Goal: Complete Application Form: Complete application form

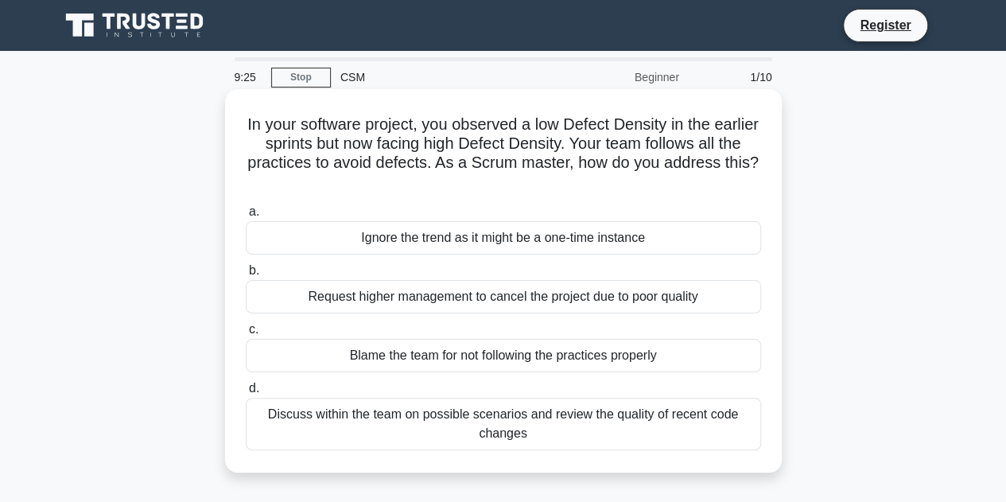
click at [541, 426] on div "Discuss within the team on possible scenarios and review the quality of recent …" at bounding box center [503, 424] width 515 height 53
click at [246, 394] on input "d. Discuss within the team on possible scenarios and review the quality of rece…" at bounding box center [246, 388] width 0 height 10
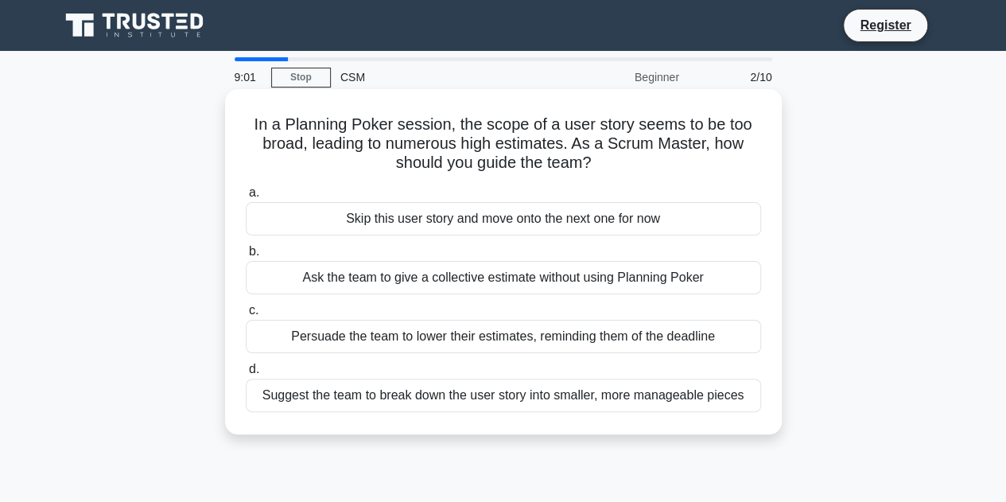
click at [578, 395] on div "Suggest the team to break down the user story into smaller, more manageable pie…" at bounding box center [503, 395] width 515 height 33
click at [246, 375] on input "d. Suggest the team to break down the user story into smaller, more manageable …" at bounding box center [246, 369] width 0 height 10
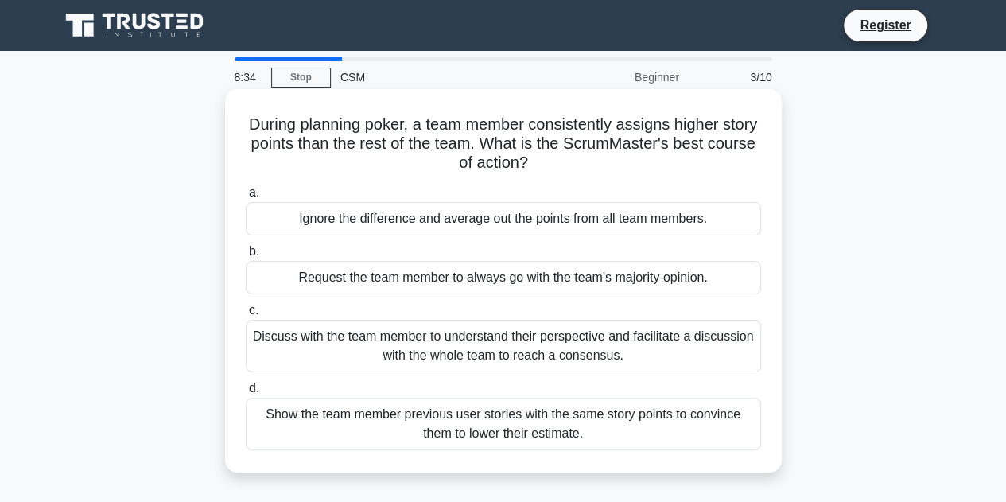
click at [417, 340] on div "Discuss with the team member to understand their perspective and facilitate a d…" at bounding box center [503, 346] width 515 height 53
click at [246, 316] on input "c. Discuss with the team member to understand their perspective and facilitate …" at bounding box center [246, 310] width 0 height 10
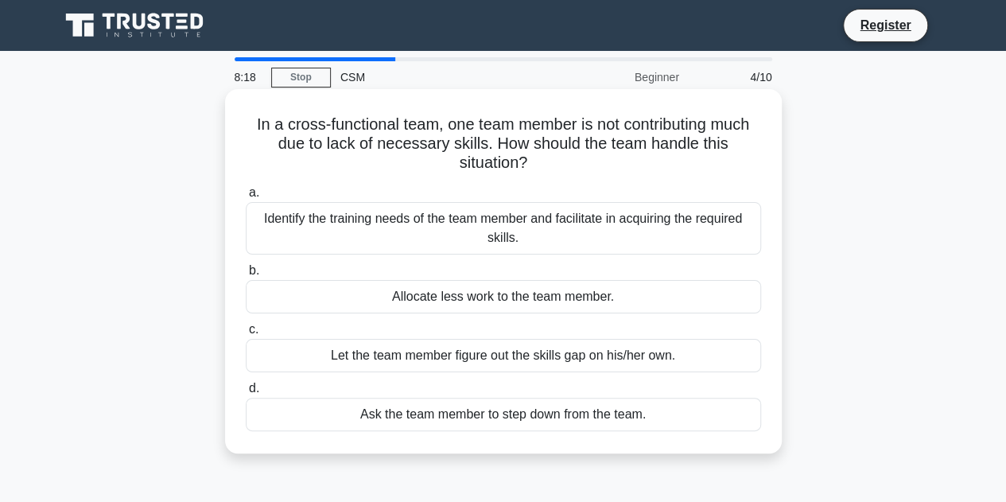
click at [449, 227] on div "Identify the training needs of the team member and facilitate in acquiring the …" at bounding box center [503, 228] width 515 height 53
click at [246, 198] on input "a. Identify the training needs of the team member and facilitate in acquiring t…" at bounding box center [246, 193] width 0 height 10
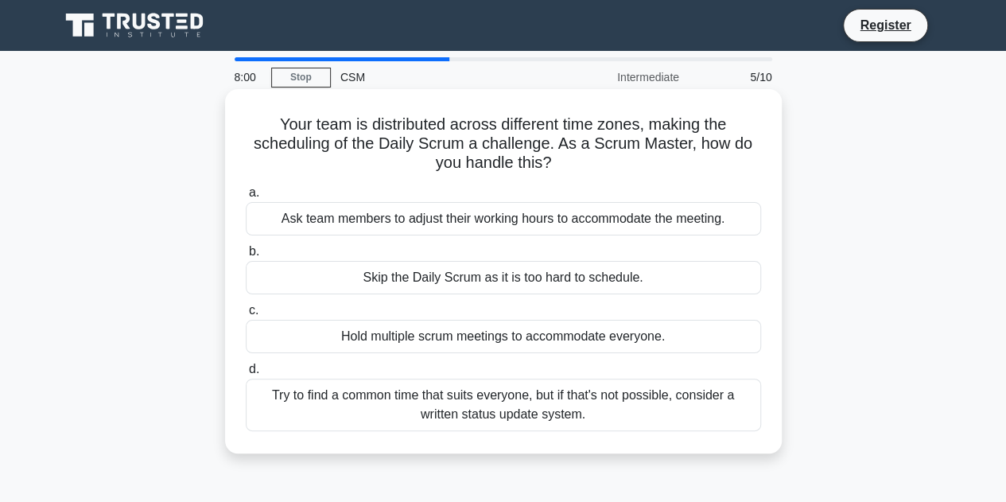
click at [536, 413] on div "Try to find a common time that suits everyone, but if that's not possible, cons…" at bounding box center [503, 405] width 515 height 53
click at [246, 375] on input "d. Try to find a common time that suits everyone, but if that's not possible, c…" at bounding box center [246, 369] width 0 height 10
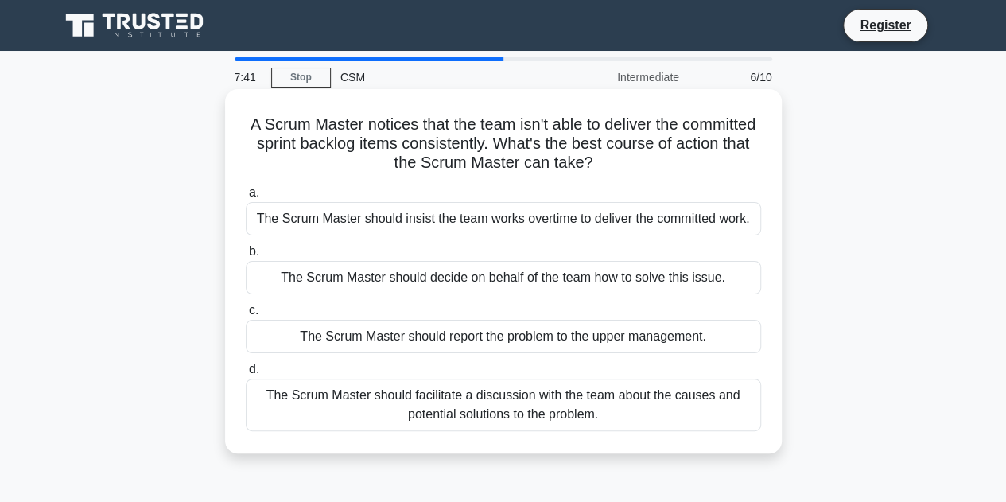
click at [496, 406] on div "The Scrum Master should facilitate a discussion with the team about the causes …" at bounding box center [503, 405] width 515 height 53
click at [246, 375] on input "d. The Scrum Master should facilitate a discussion with the team about the caus…" at bounding box center [246, 369] width 0 height 10
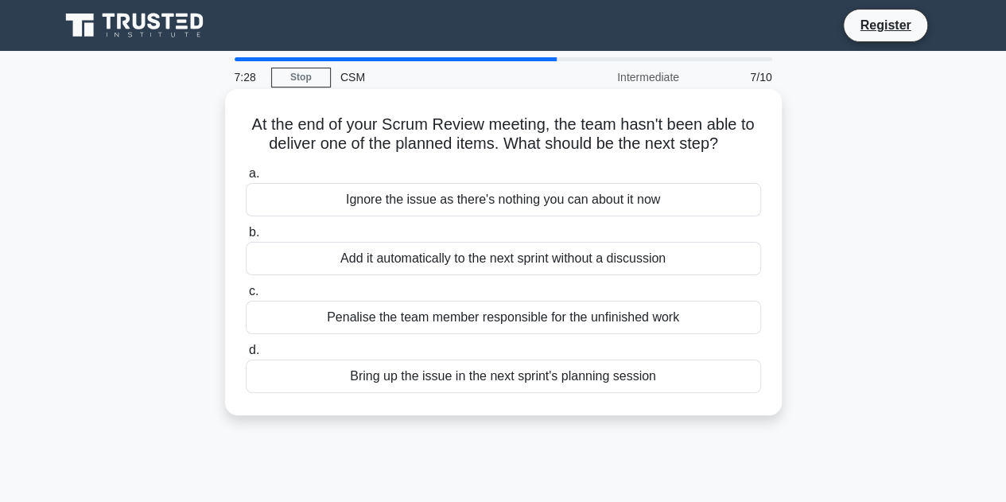
click at [479, 378] on div "Bring up the issue in the next sprint's planning session" at bounding box center [503, 376] width 515 height 33
click at [246, 356] on input "d. Bring up the issue in the next sprint's planning session" at bounding box center [246, 350] width 0 height 10
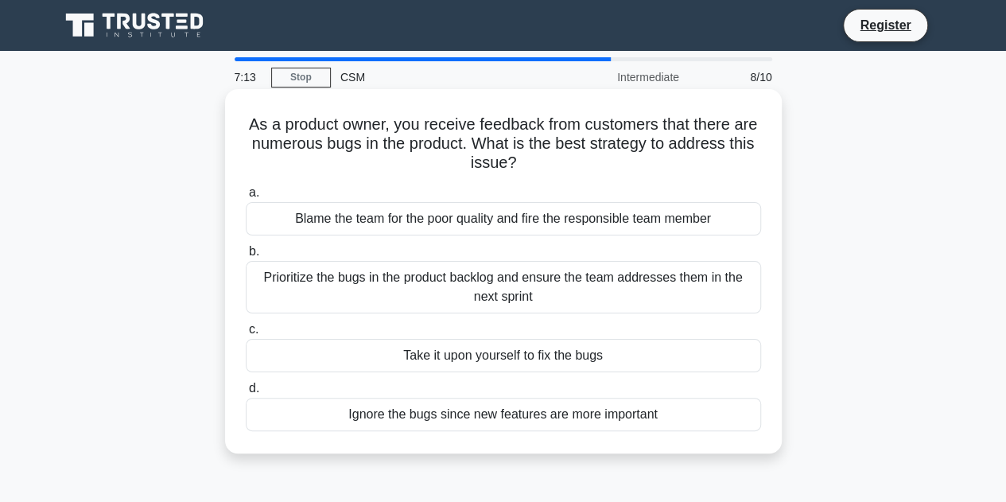
click at [363, 287] on div "Prioritize the bugs in the product backlog and ensure the team addresses them i…" at bounding box center [503, 287] width 515 height 53
click at [246, 257] on input "b. Prioritize the bugs in the product backlog and ensure the team addresses the…" at bounding box center [246, 252] width 0 height 10
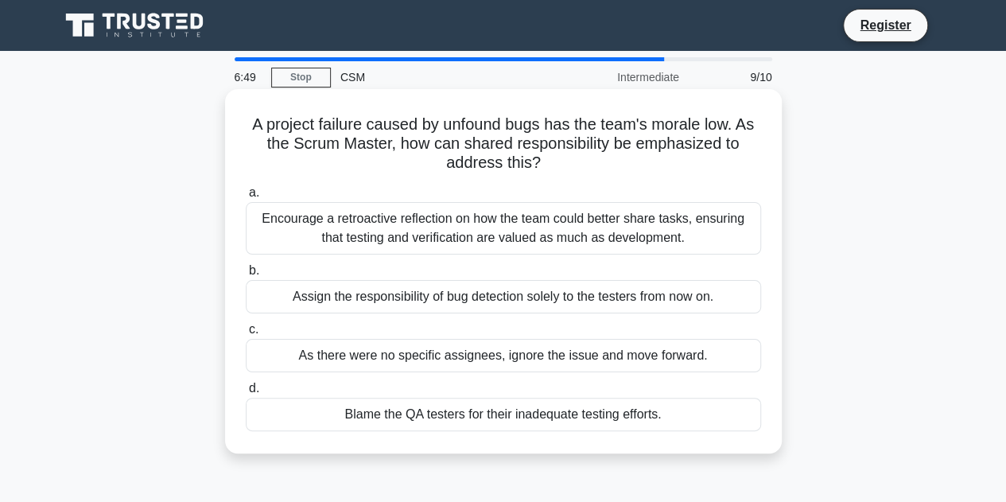
click at [447, 228] on div "Encourage a retroactive reflection on how the team could better share tasks, en…" at bounding box center [503, 228] width 515 height 53
click at [246, 198] on input "a. Encourage a retroactive reflection on how the team could better share tasks,…" at bounding box center [246, 193] width 0 height 10
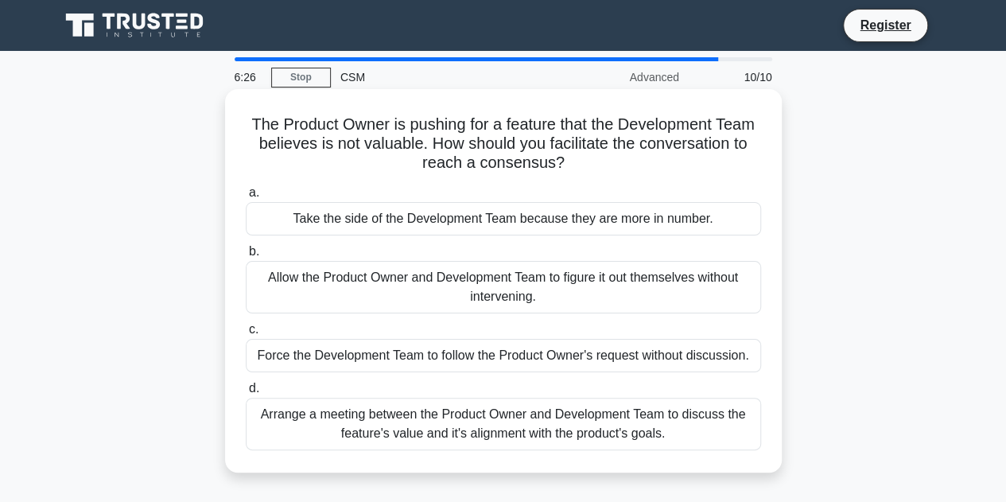
click at [457, 427] on div "Arrange a meeting between the Product Owner and Development Team to discuss the…" at bounding box center [503, 424] width 515 height 53
click at [246, 394] on input "d. Arrange a meeting between the Product Owner and Development Team to discuss …" at bounding box center [246, 388] width 0 height 10
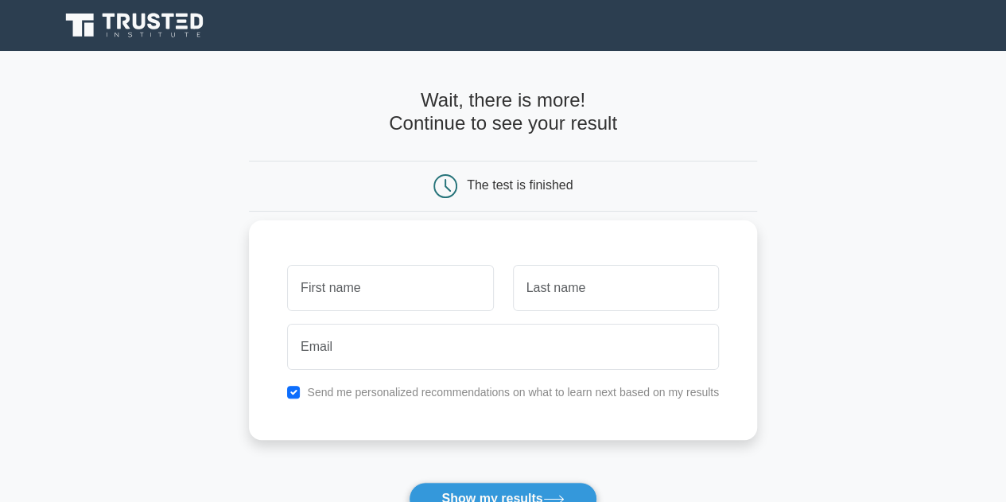
click at [384, 293] on input "text" at bounding box center [390, 288] width 206 height 46
type input "Test"
click at [554, 287] on input "text" at bounding box center [616, 288] width 206 height 46
type input "Test1"
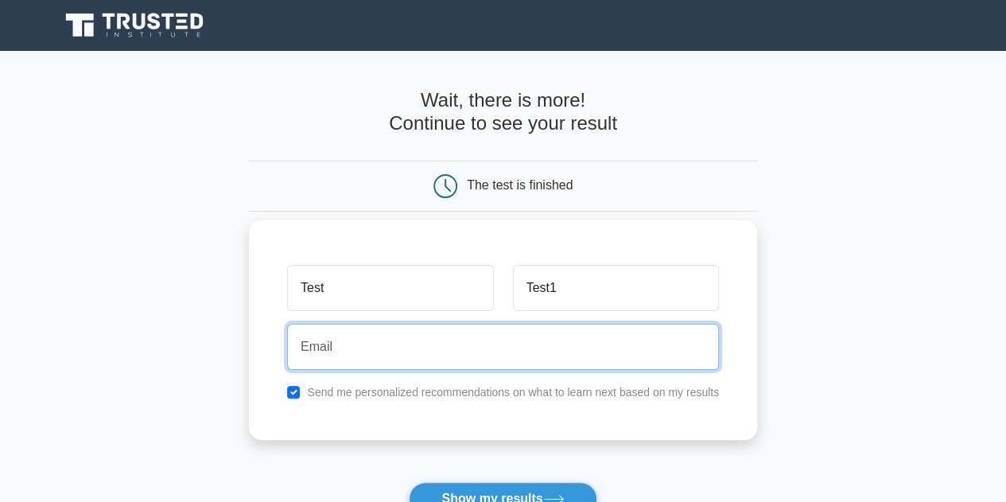
click at [457, 340] on input "email" at bounding box center [503, 347] width 432 height 46
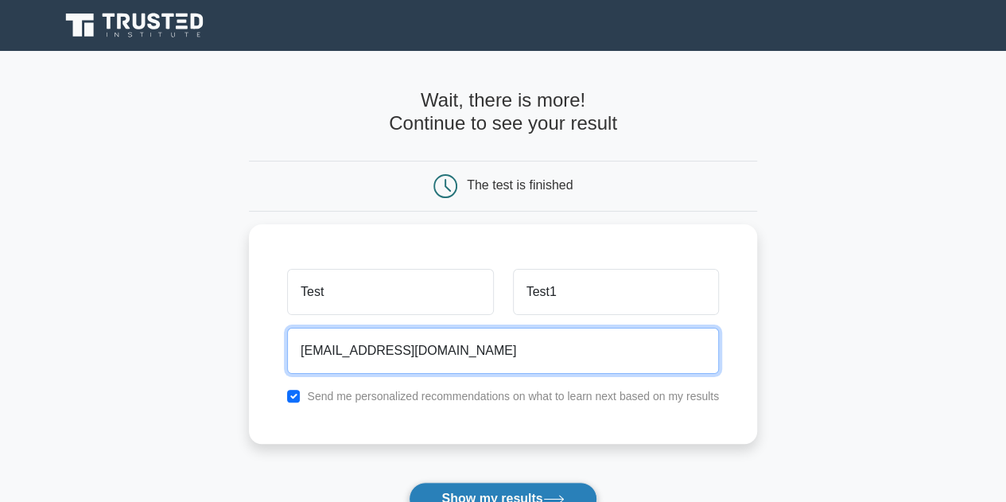
type input "testtset@yahoo.com"
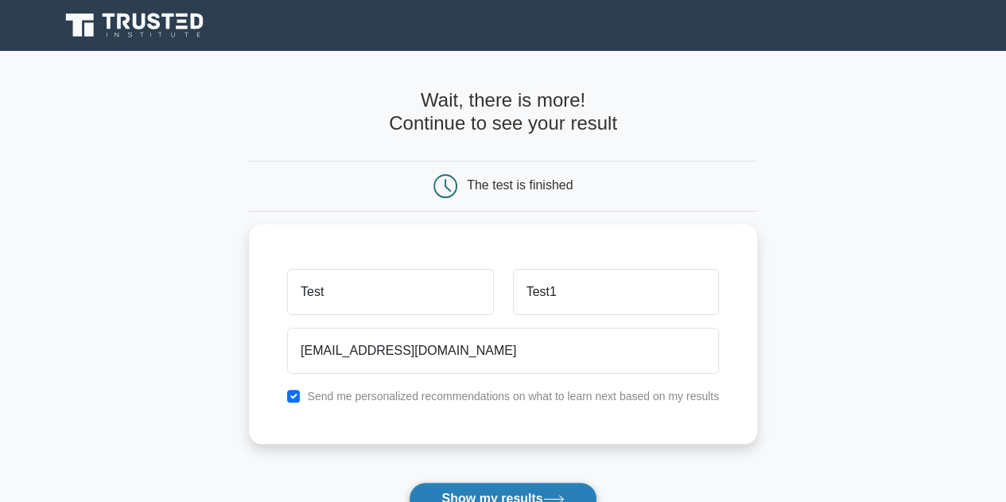
click at [442, 497] on button "Show my results" at bounding box center [503, 498] width 188 height 33
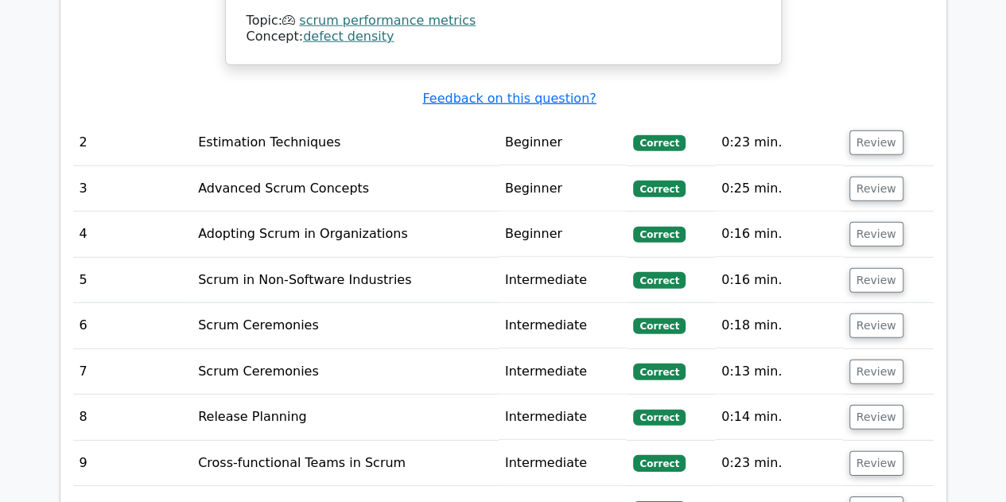
scroll to position [2176, 0]
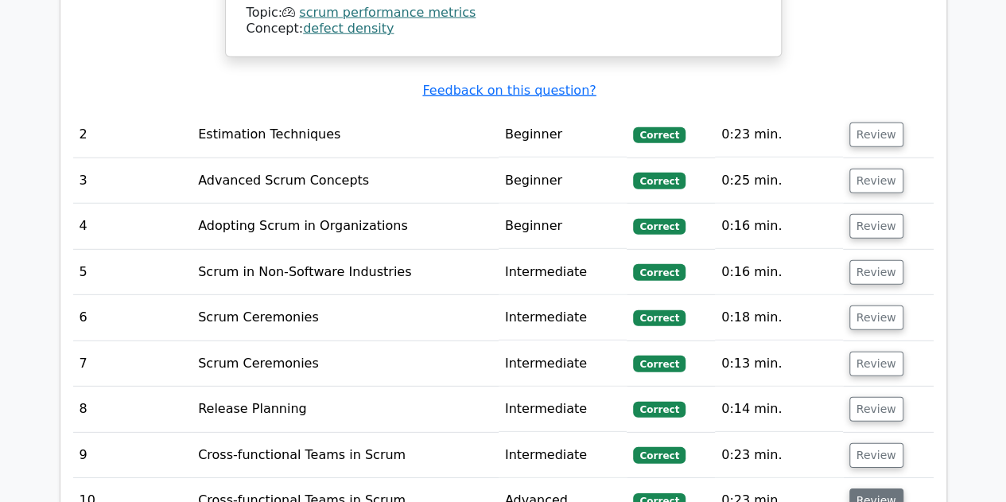
click at [865, 488] on button "Review" at bounding box center [877, 500] width 54 height 25
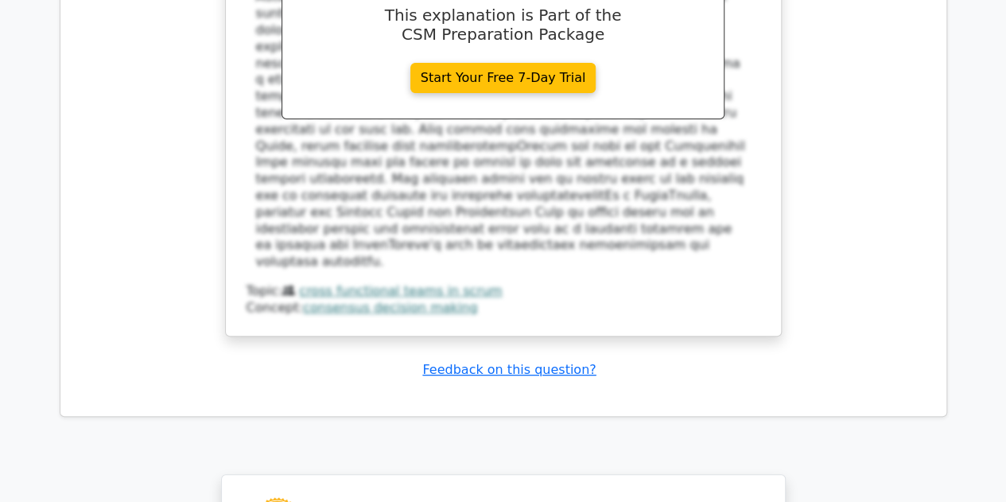
scroll to position [3180, 0]
